Goal: Transaction & Acquisition: Purchase product/service

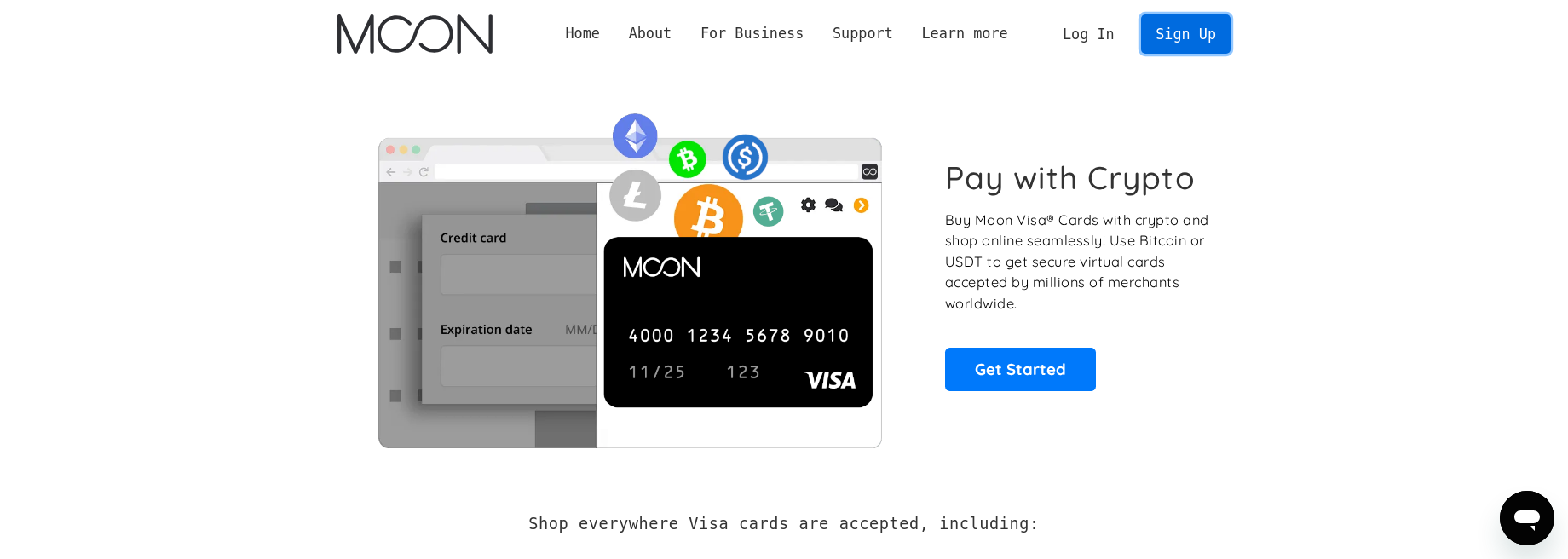
click at [1185, 39] on link "Sign Up" at bounding box center [1185, 33] width 89 height 38
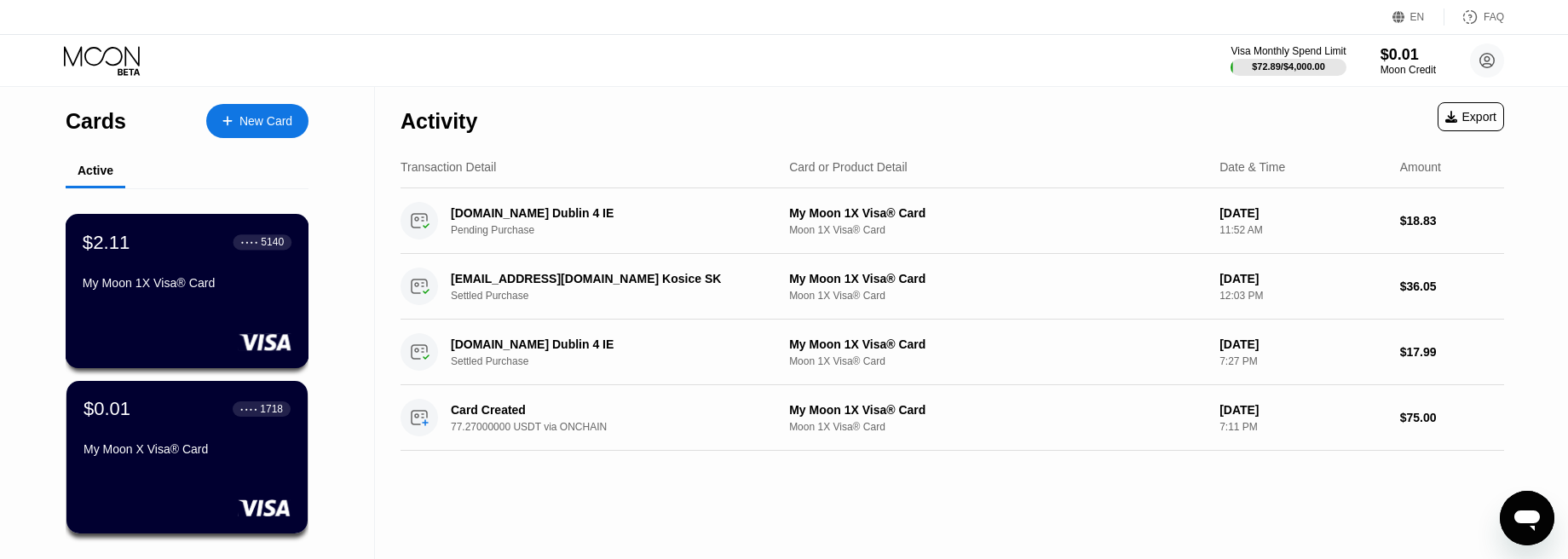
click at [195, 297] on div "My Moon 1X Visa® Card" at bounding box center [187, 286] width 209 height 20
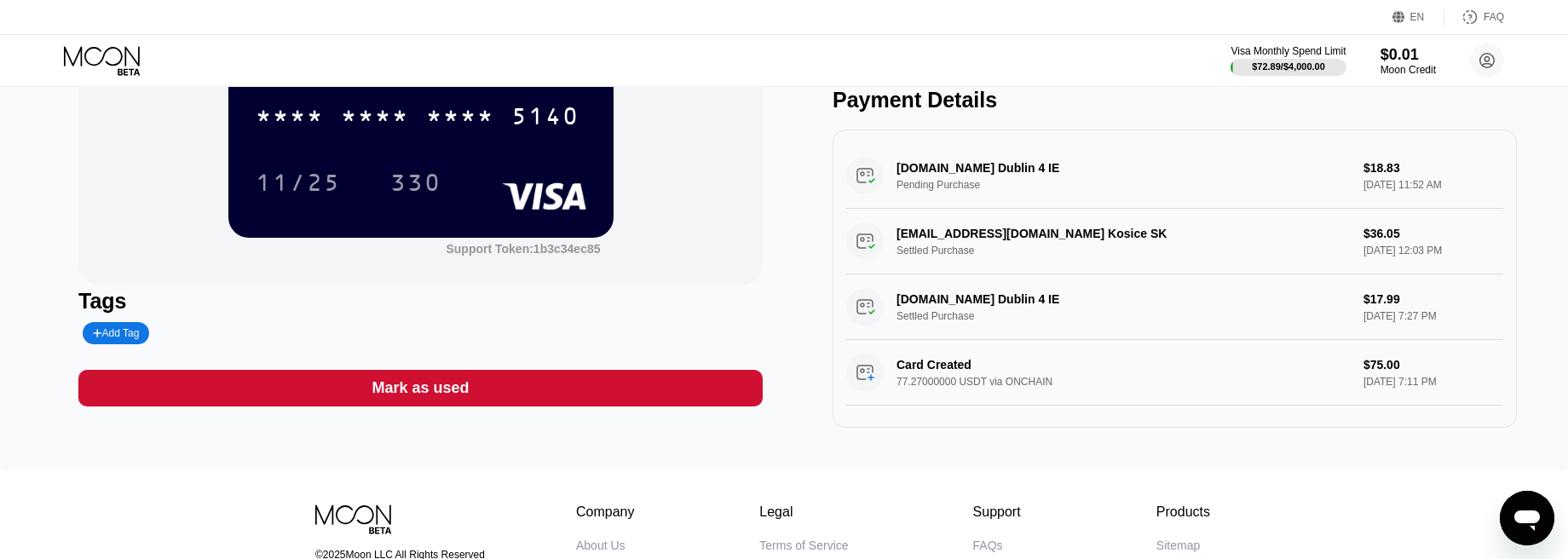
scroll to position [171, 0]
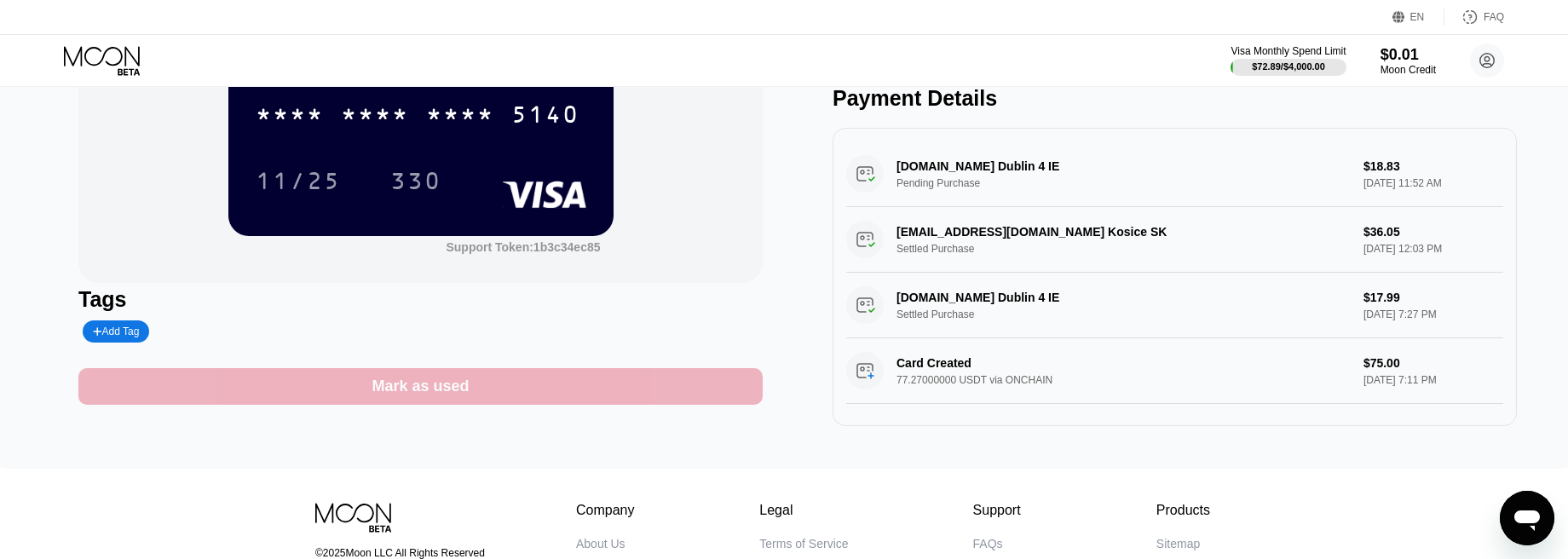
click at [469, 394] on div "Mark as used" at bounding box center [420, 386] width 684 height 37
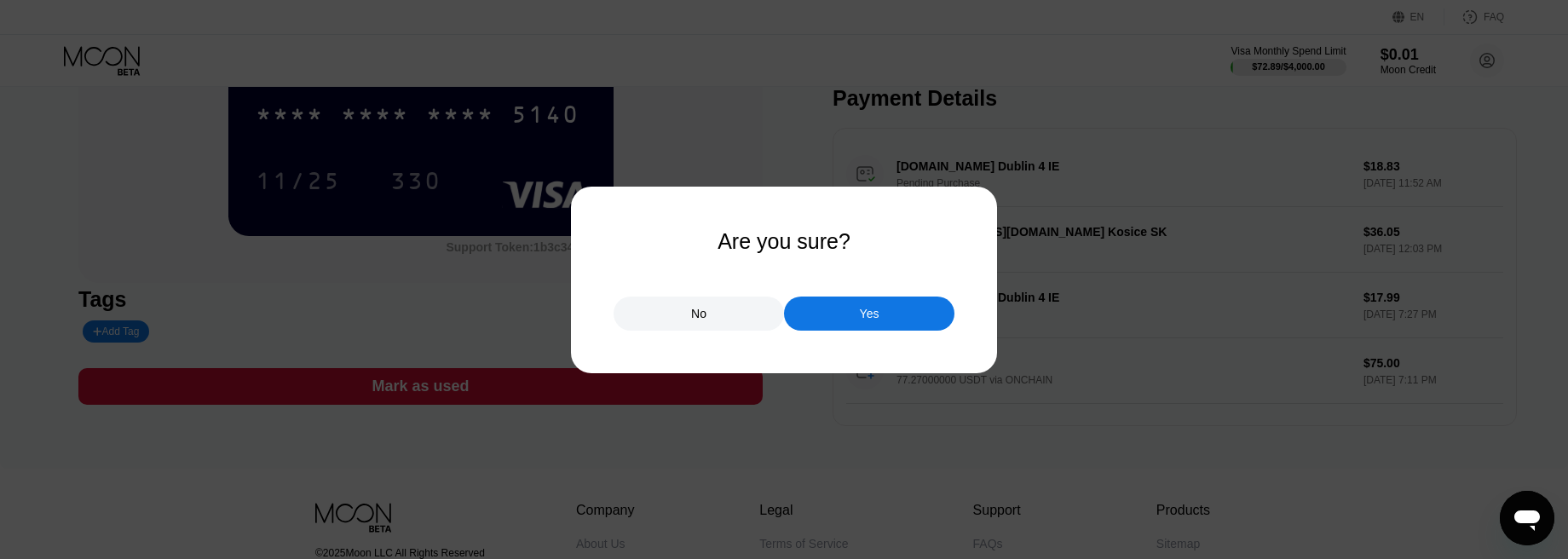
click at [858, 318] on div "Yes" at bounding box center [869, 313] width 171 height 34
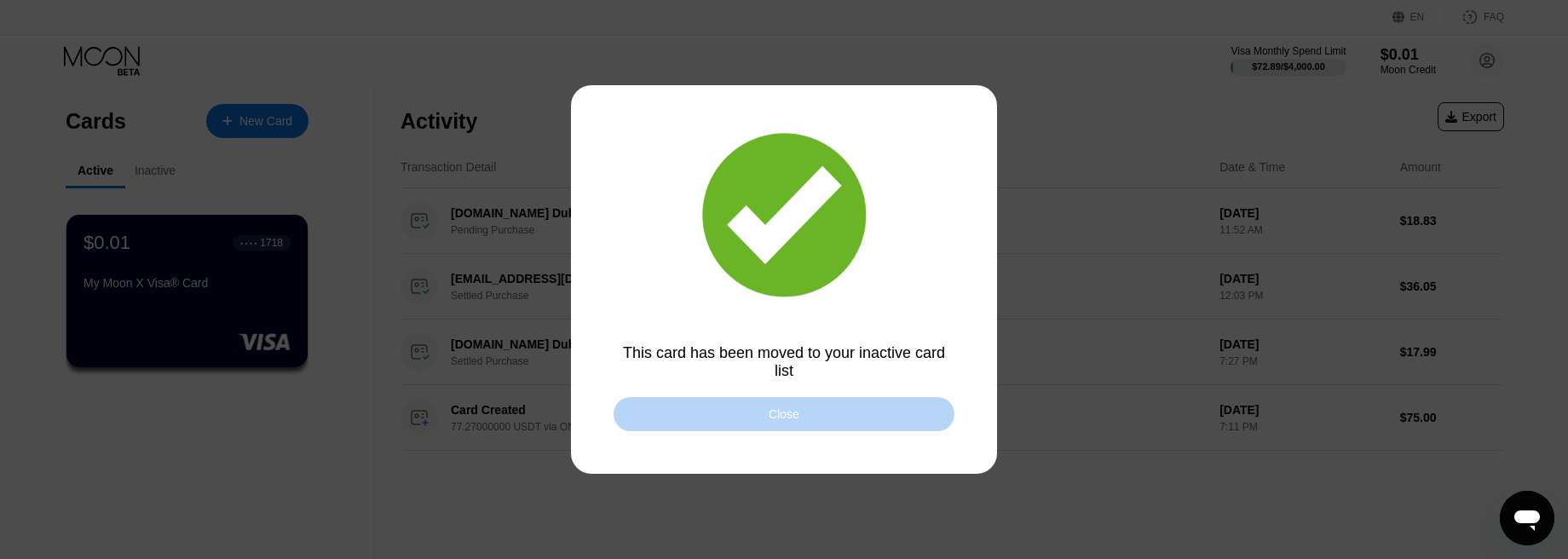
click at [781, 410] on div "Close" at bounding box center [783, 414] width 30 height 14
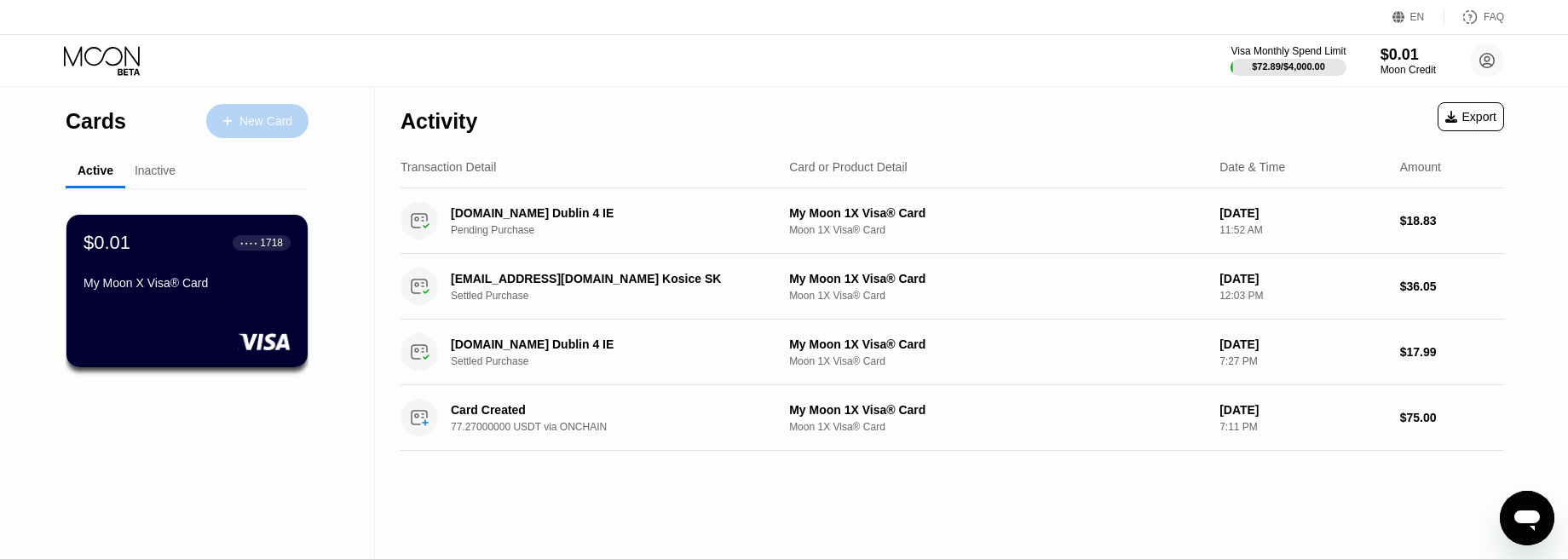
click at [246, 118] on div "New Card" at bounding box center [266, 121] width 53 height 15
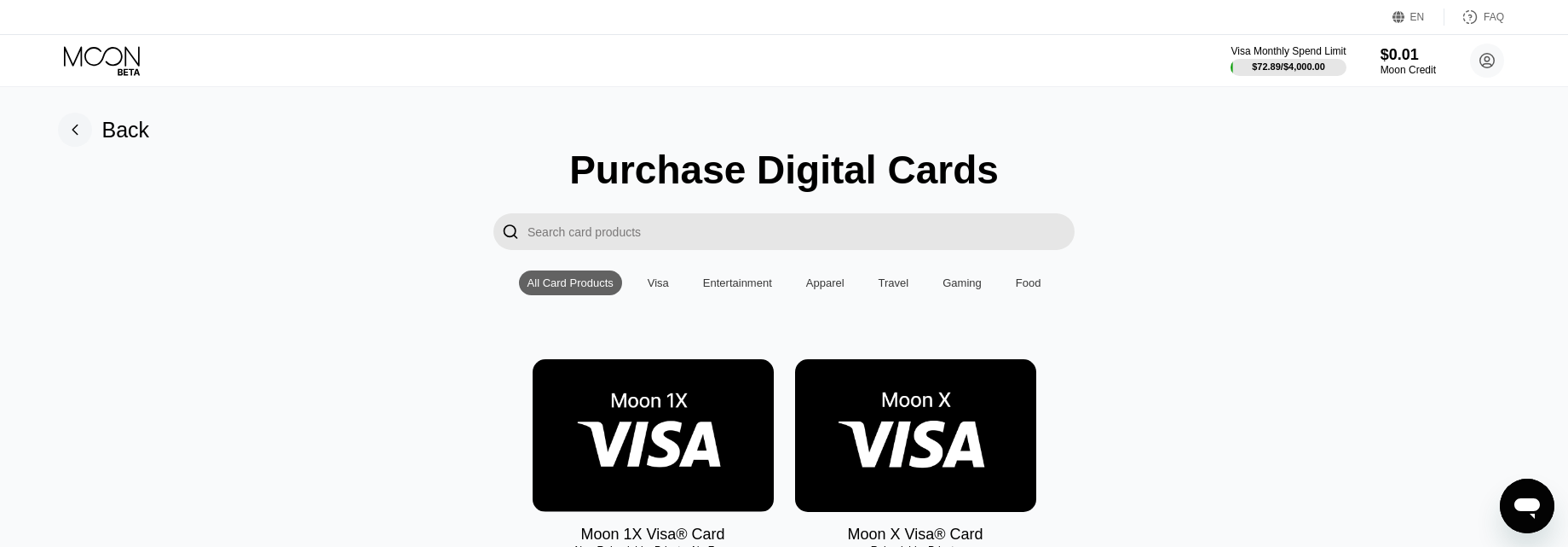
click at [630, 447] on img at bounding box center [653, 436] width 241 height 152
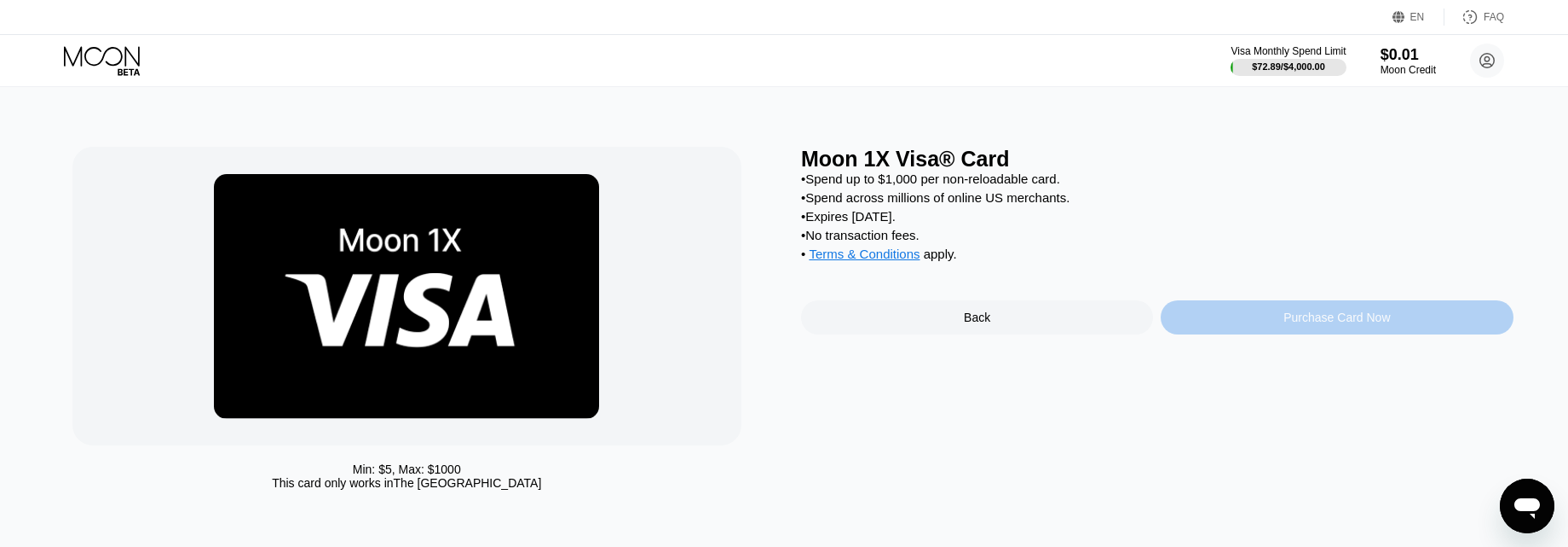
click at [1343, 324] on div "Purchase Card Now" at bounding box center [1337, 317] width 106 height 14
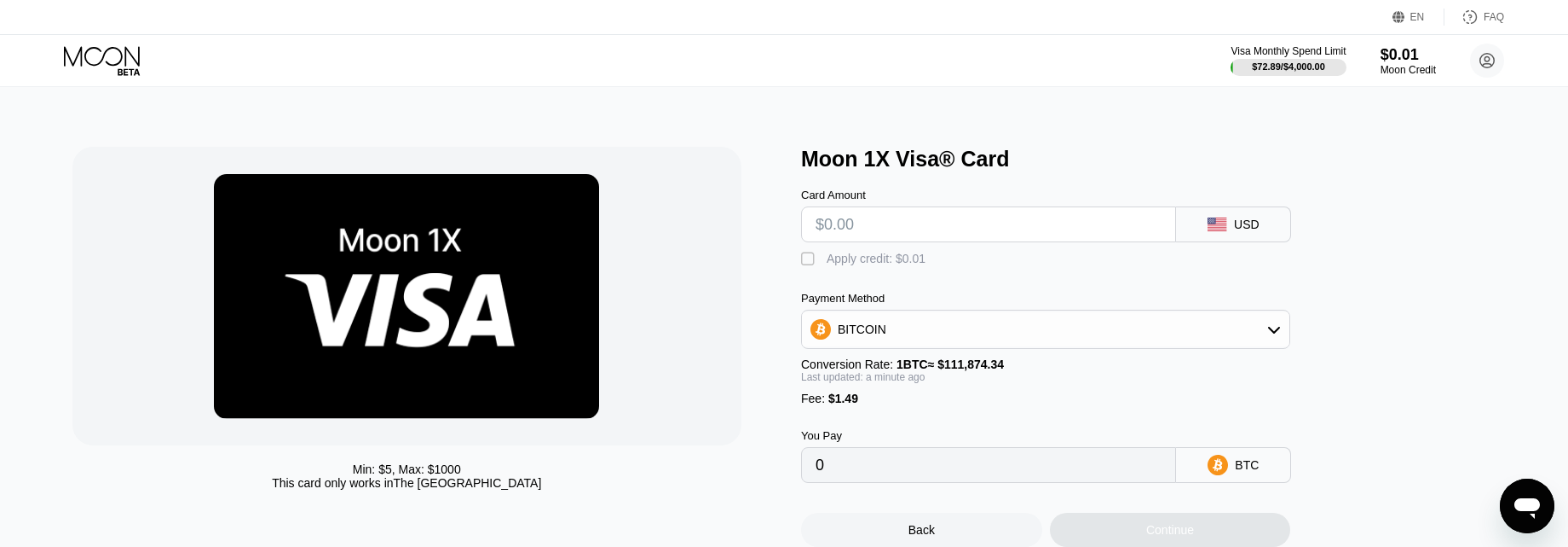
click at [1143, 237] on input "text" at bounding box center [988, 224] width 346 height 34
type input "$6"
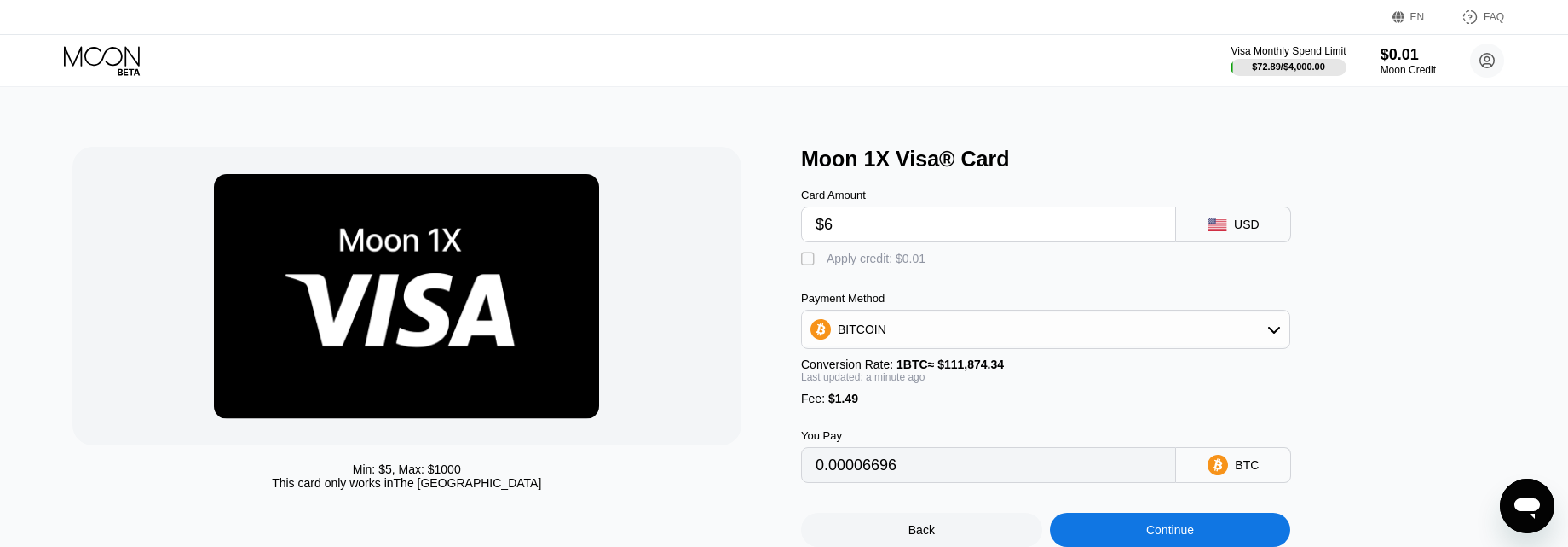
type input "0.00006696"
type input "$62"
type input "0.00056752"
type input "$620"
type input "0.00555526"
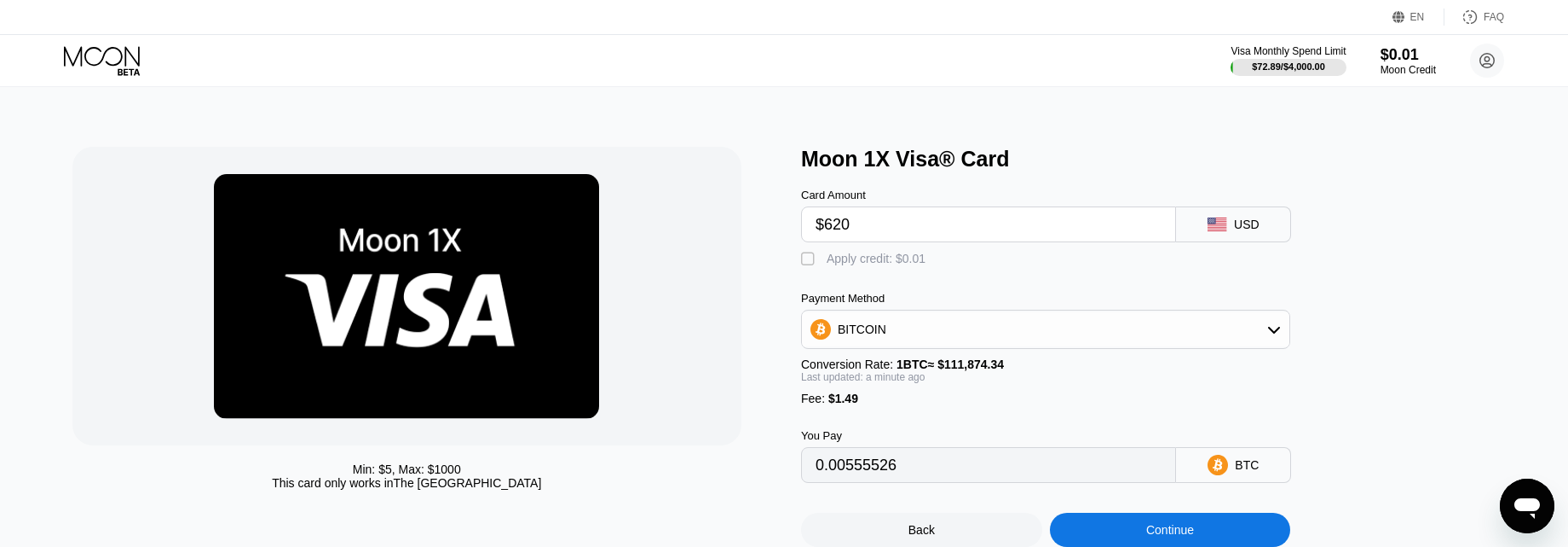
type input "$620"
click at [1263, 335] on div "BITCOIN" at bounding box center [1045, 328] width 487 height 34
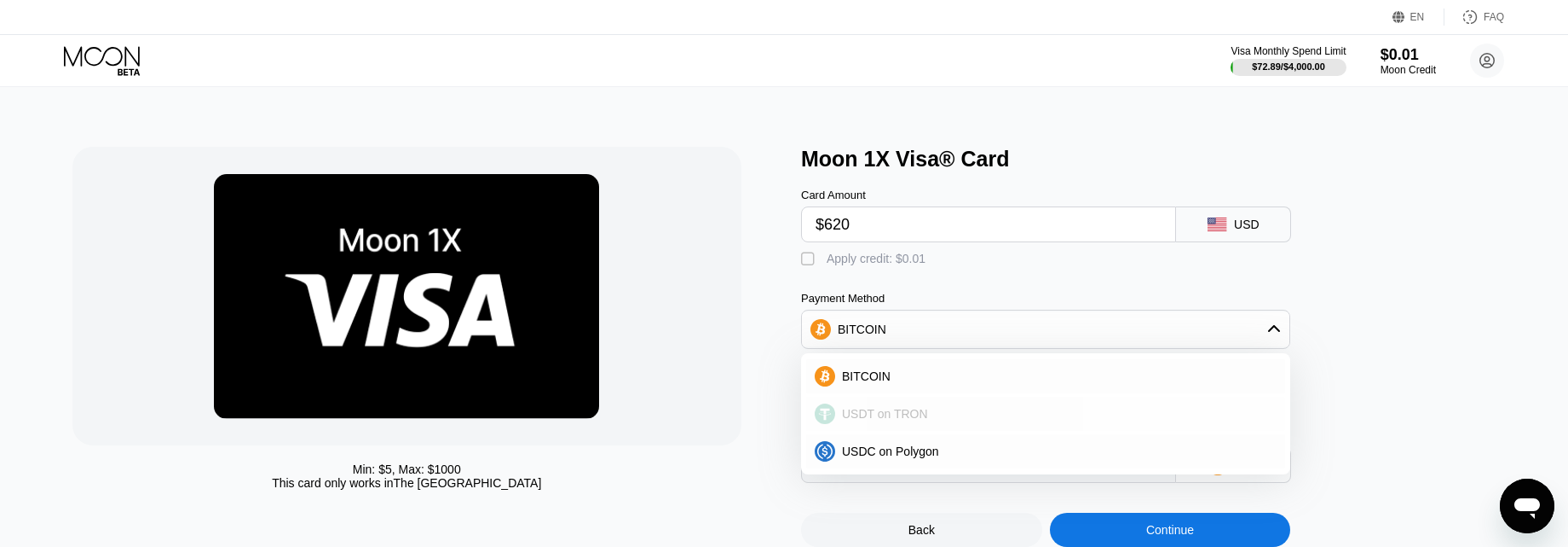
click at [935, 431] on div "USDT on TRON" at bounding box center [1046, 413] width 479 height 34
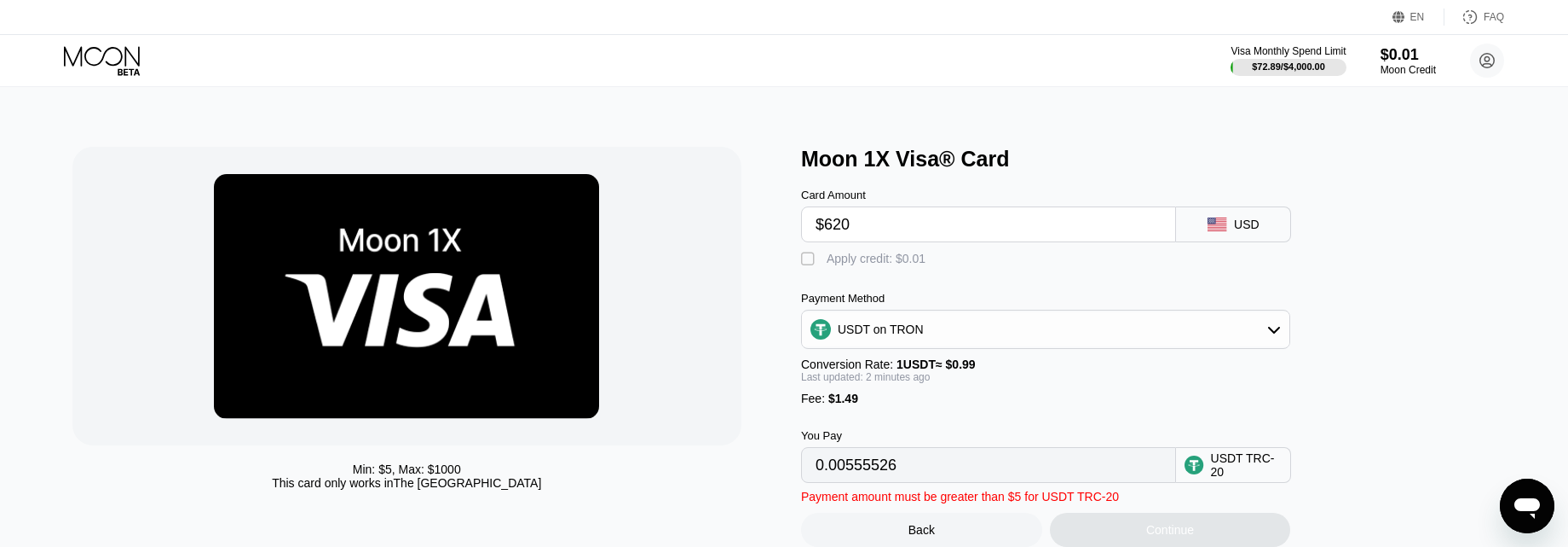
type input "627.77"
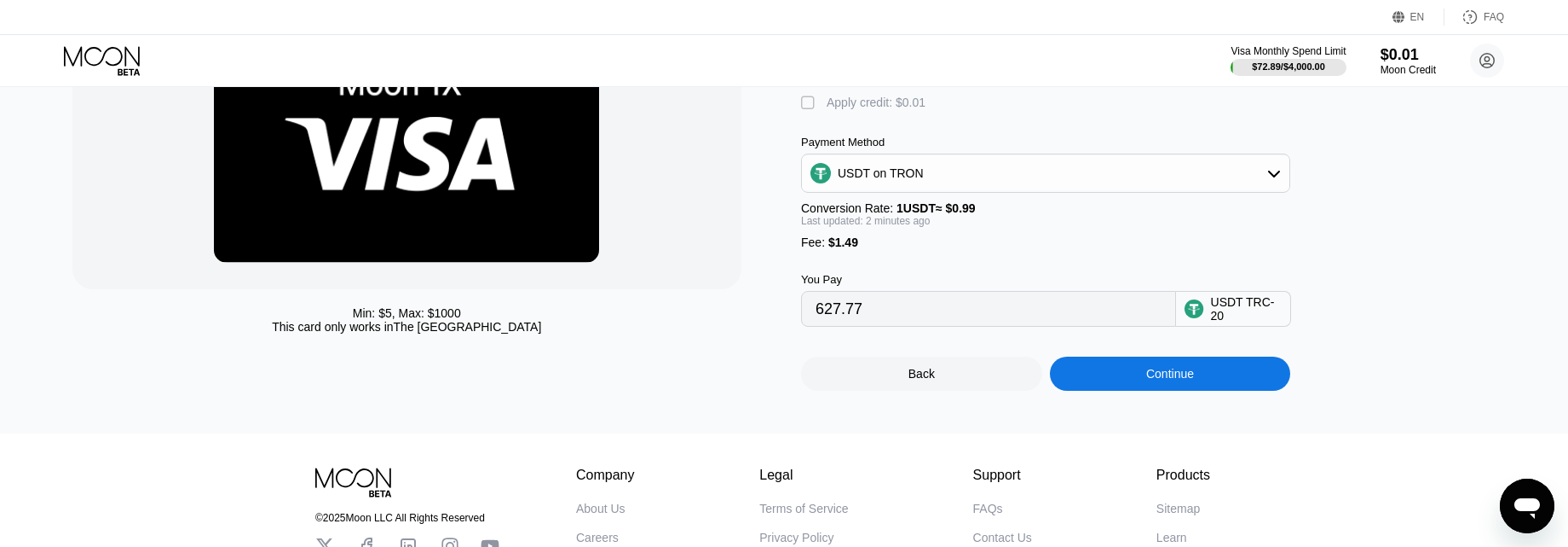
scroll to position [171, 0]
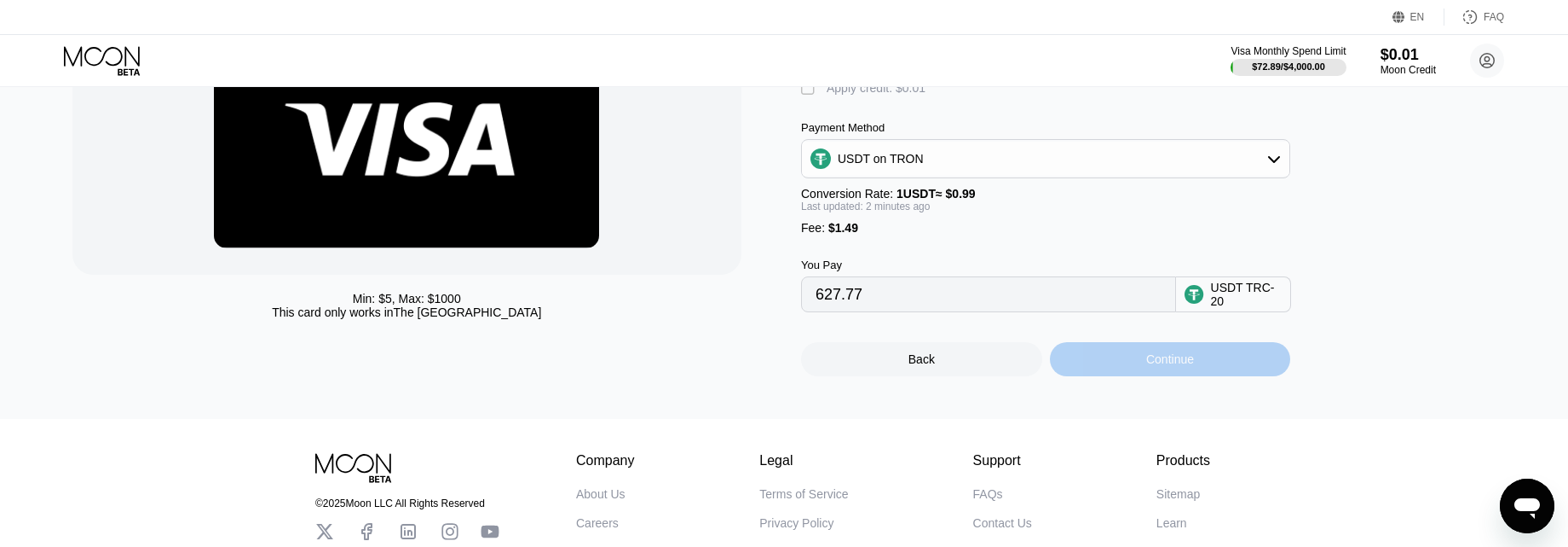
click at [1174, 365] on div "Continue" at bounding box center [1170, 359] width 48 height 14
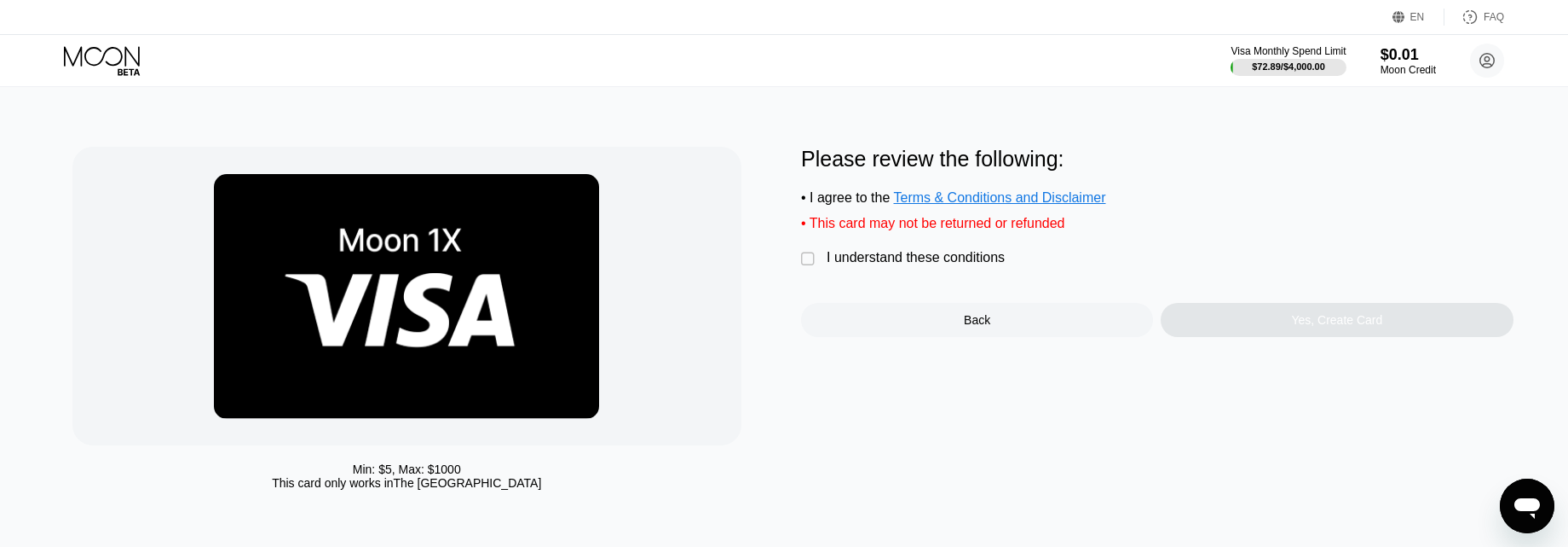
click at [807, 266] on div "" at bounding box center [809, 259] width 17 height 17
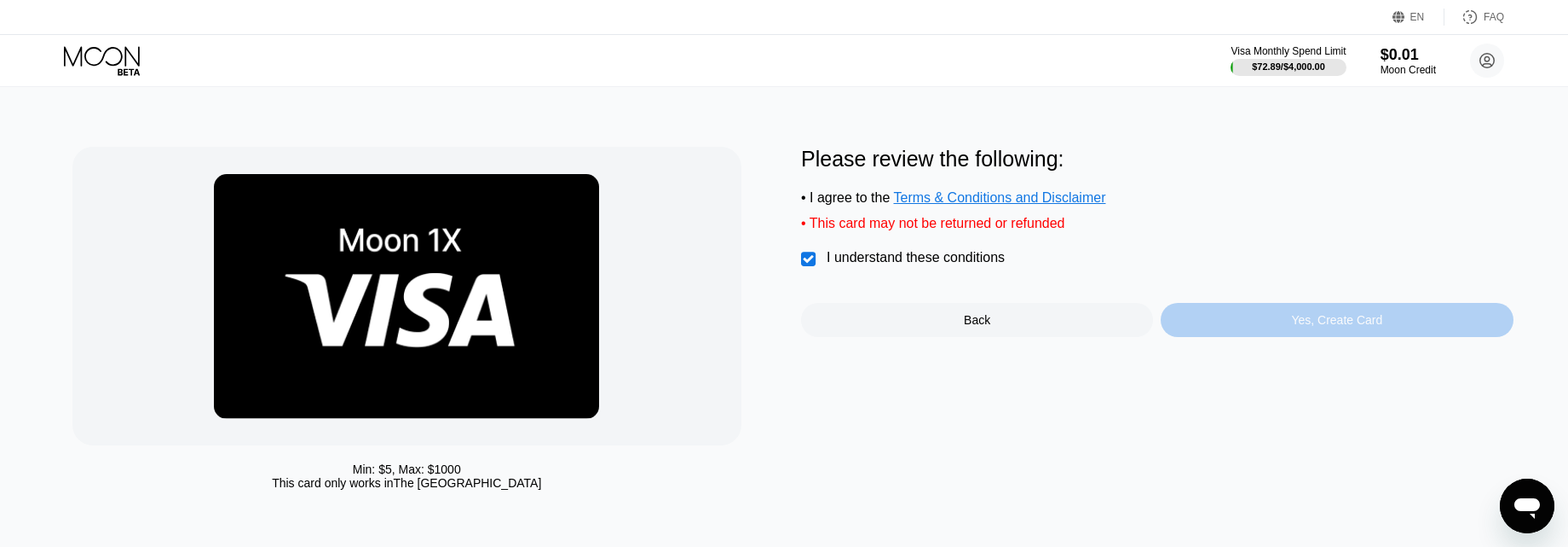
click at [1352, 326] on div "Yes, Create Card" at bounding box center [1336, 319] width 91 height 14
